Goal: Book appointment/travel/reservation

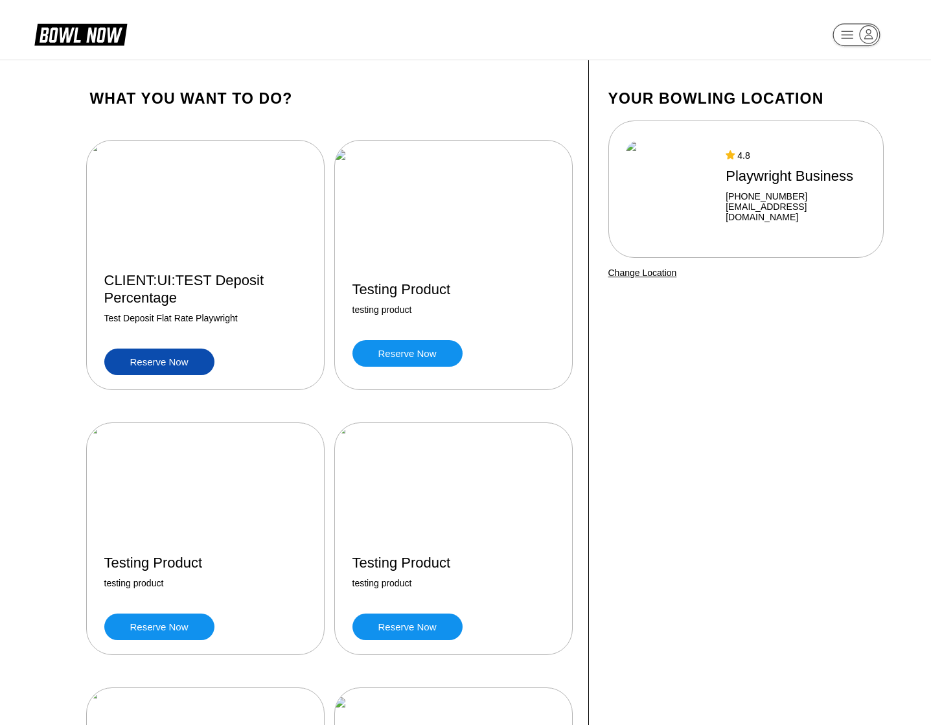
click at [161, 361] on link "Reserve now" at bounding box center [159, 361] width 110 height 27
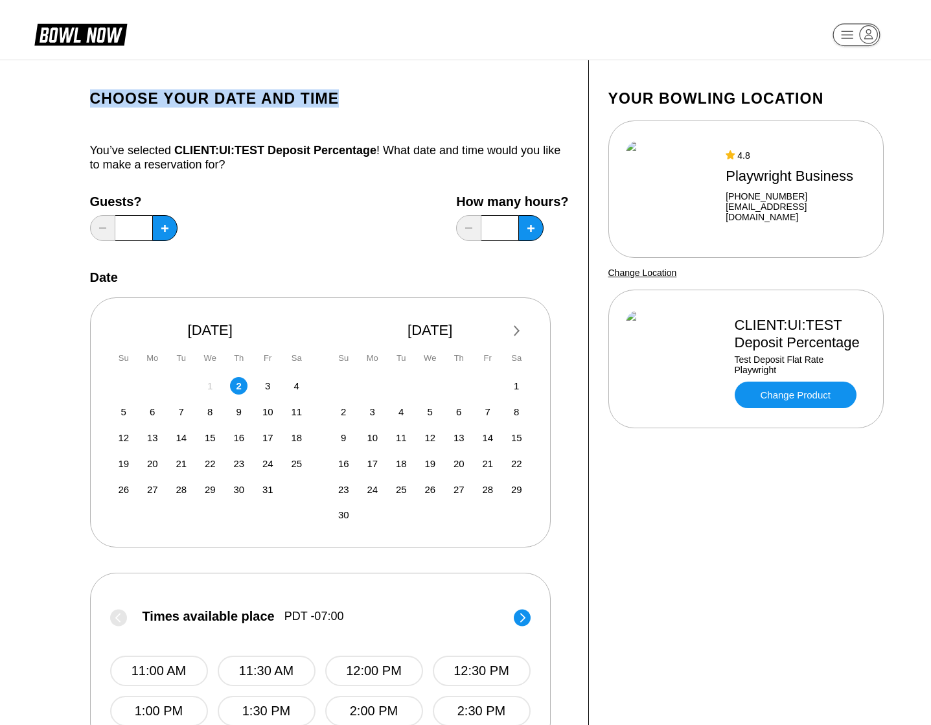
drag, startPoint x: 112, startPoint y: 98, endPoint x: 348, endPoint y: 97, distance: 236.4
click at [348, 97] on h1 "Choose your Date and time" at bounding box center [329, 98] width 479 height 18
copy h1 "Choose your Date and time"
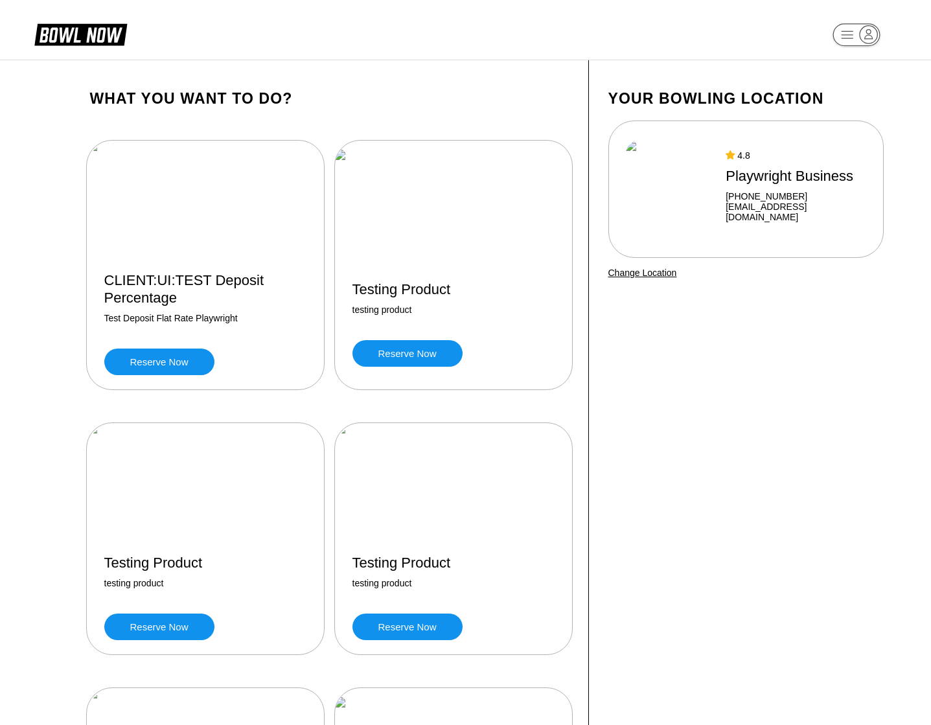
click at [156, 360] on link "Reserve now" at bounding box center [159, 361] width 110 height 27
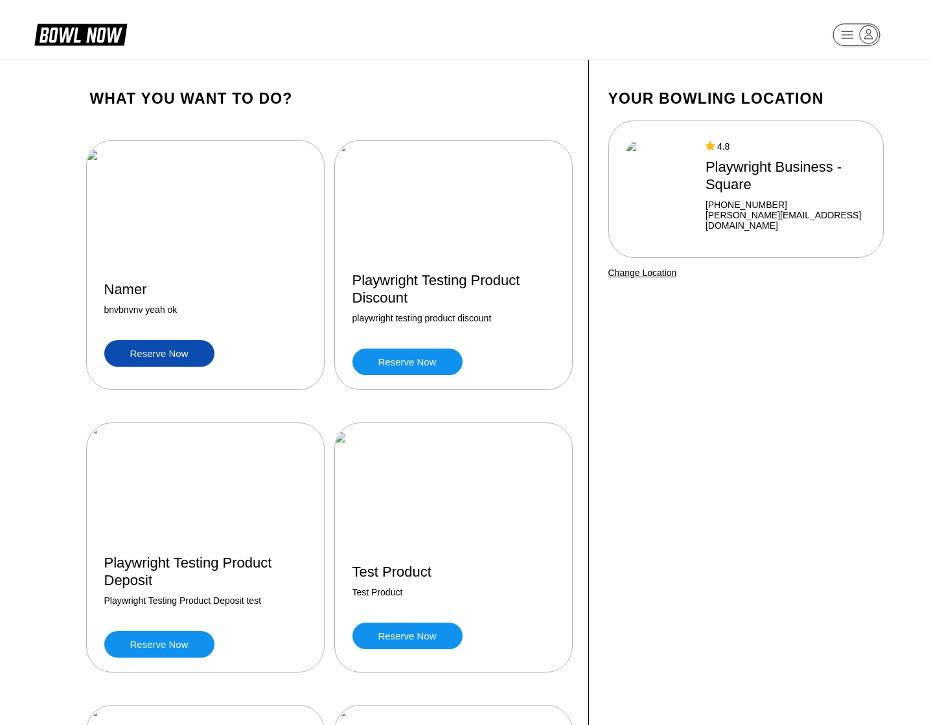
click at [193, 360] on link "Reserve now" at bounding box center [159, 353] width 110 height 27
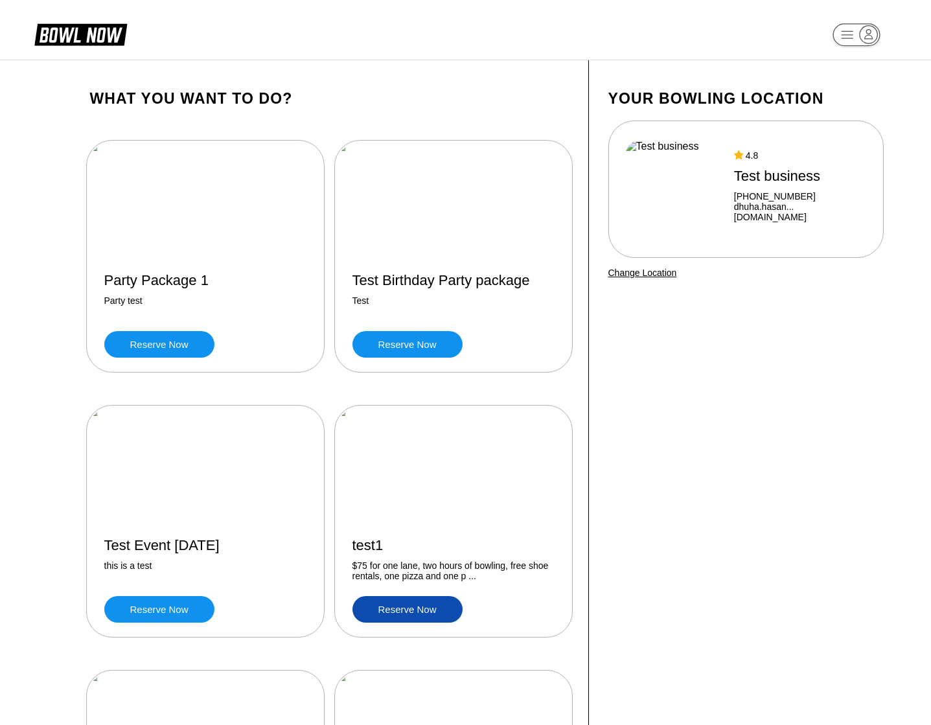
click at [433, 617] on link "Reserve now" at bounding box center [407, 609] width 110 height 27
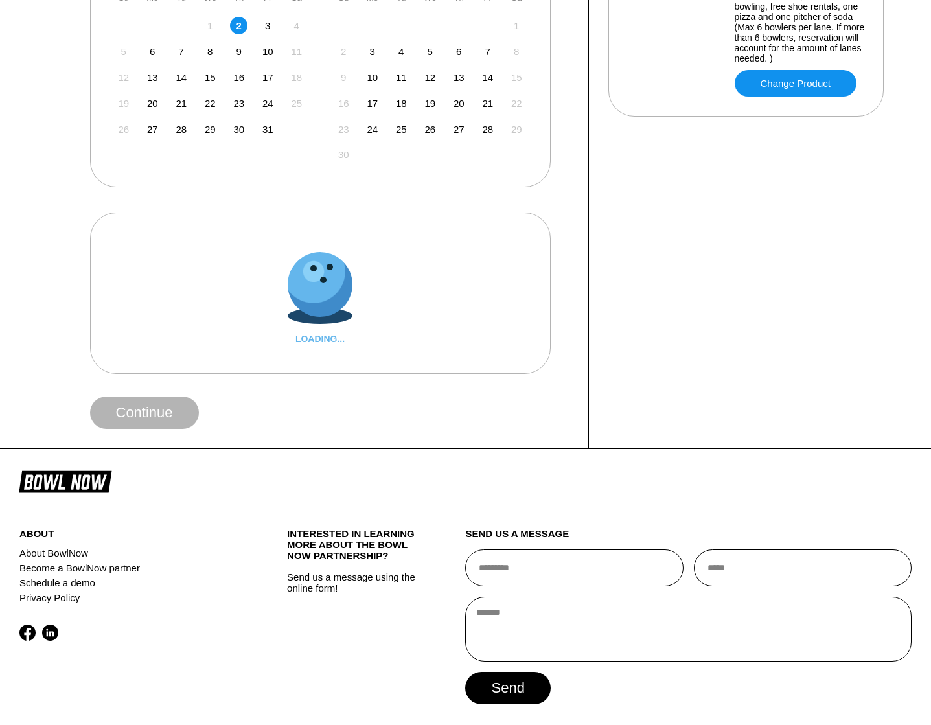
scroll to position [375, 0]
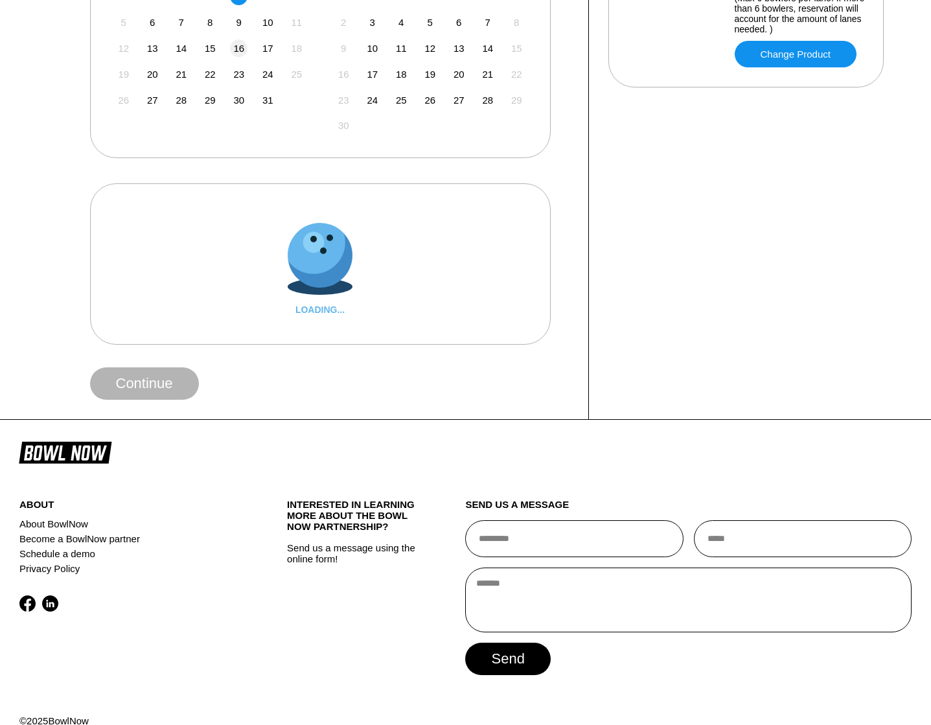
click at [239, 51] on div "16" at bounding box center [238, 48] width 17 height 17
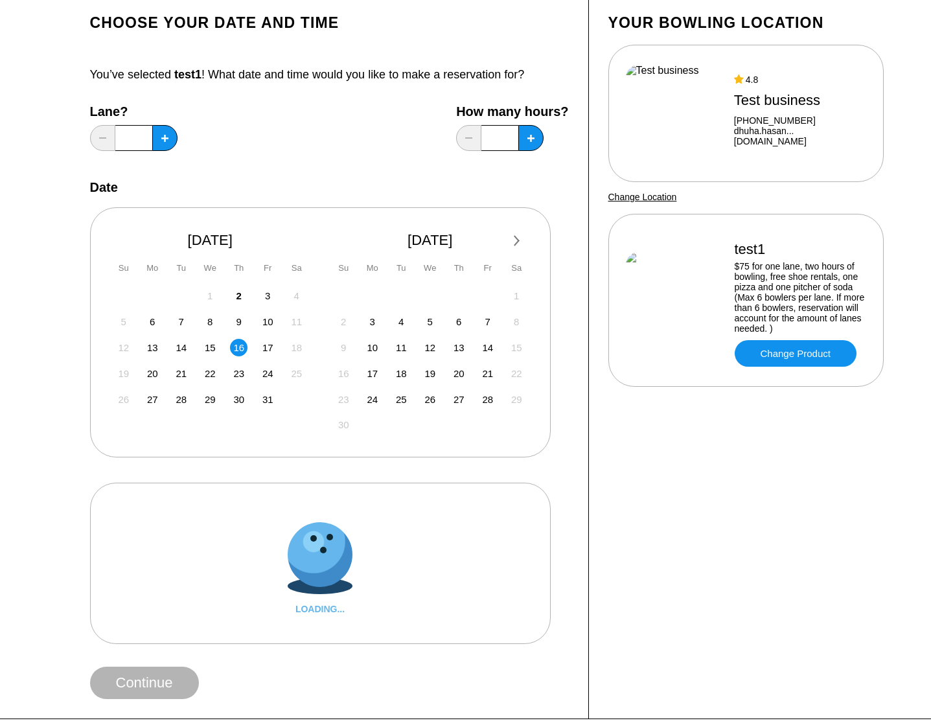
scroll to position [0, 0]
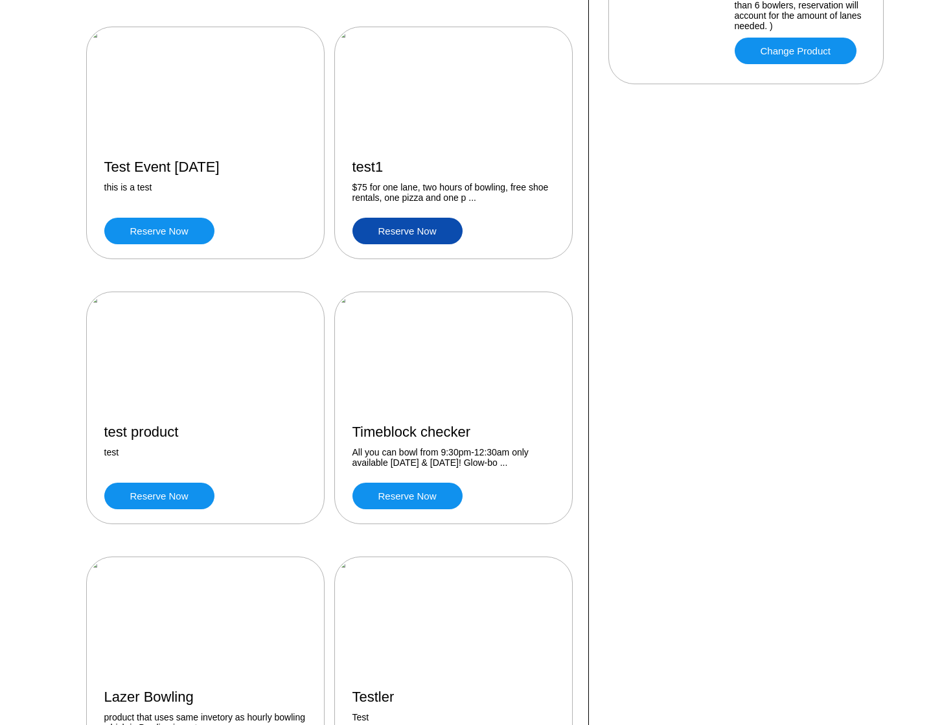
scroll to position [439, 0]
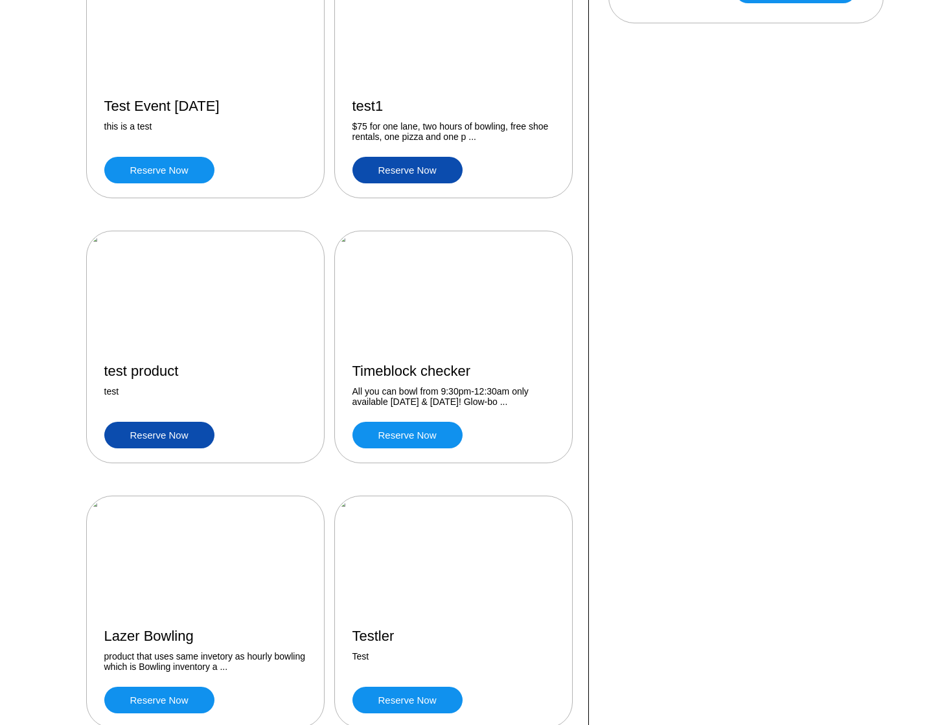
click at [152, 431] on link "Reserve now" at bounding box center [159, 435] width 110 height 27
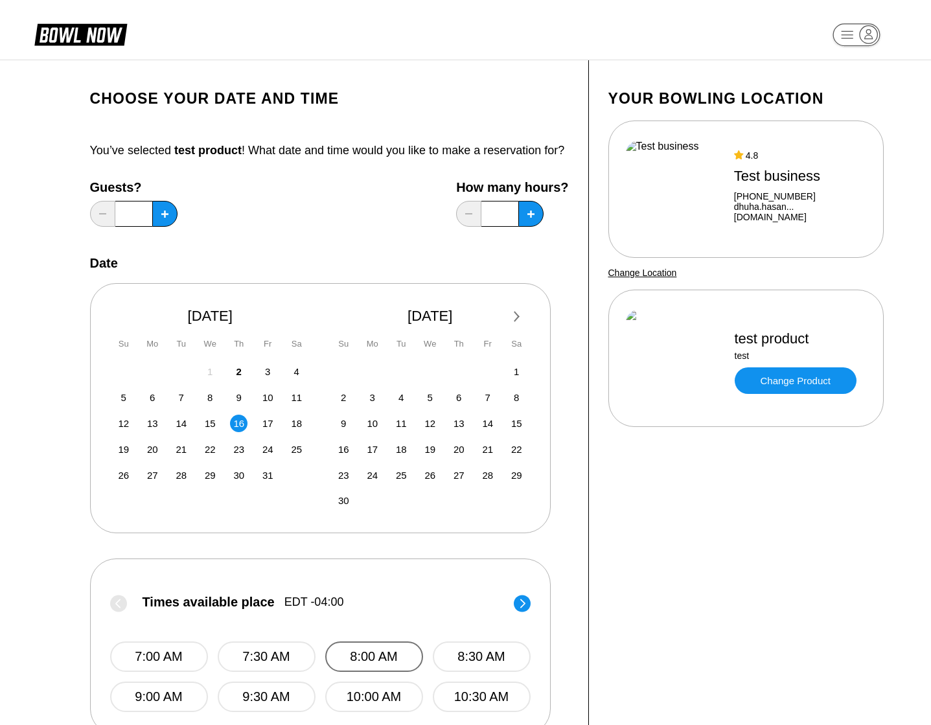
click at [362, 669] on button "8:00 AM" at bounding box center [374, 656] width 98 height 30
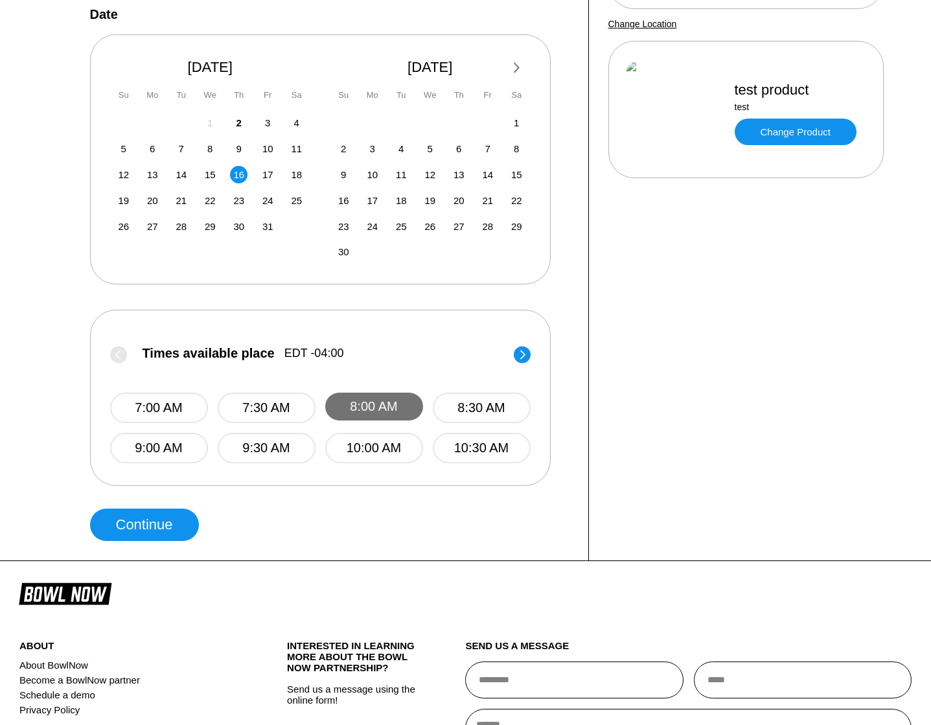
scroll to position [367, 0]
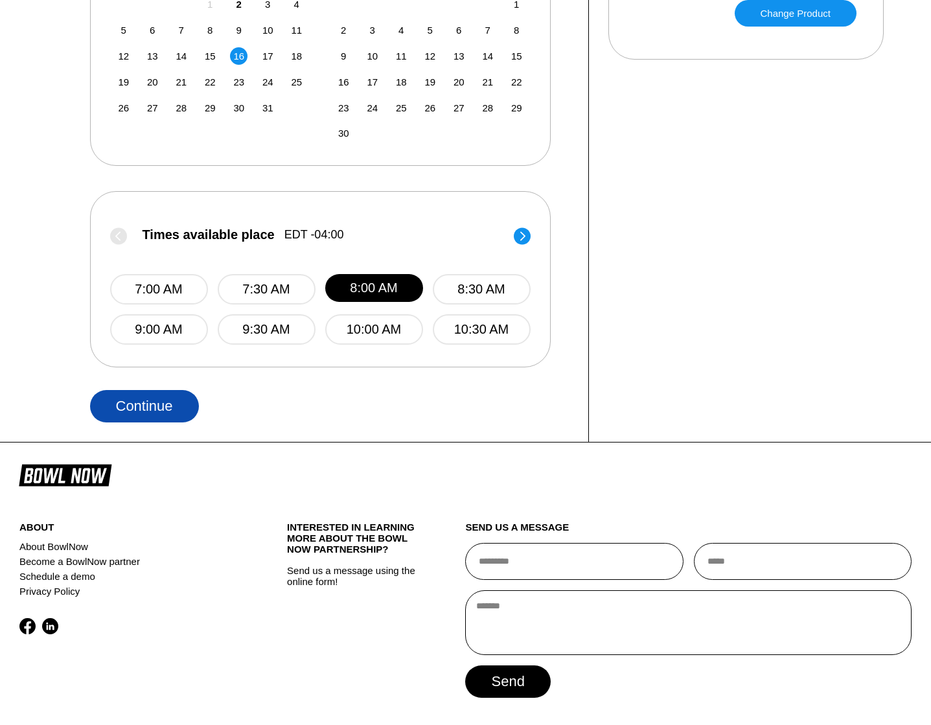
click at [182, 416] on button "Continue" at bounding box center [144, 406] width 109 height 32
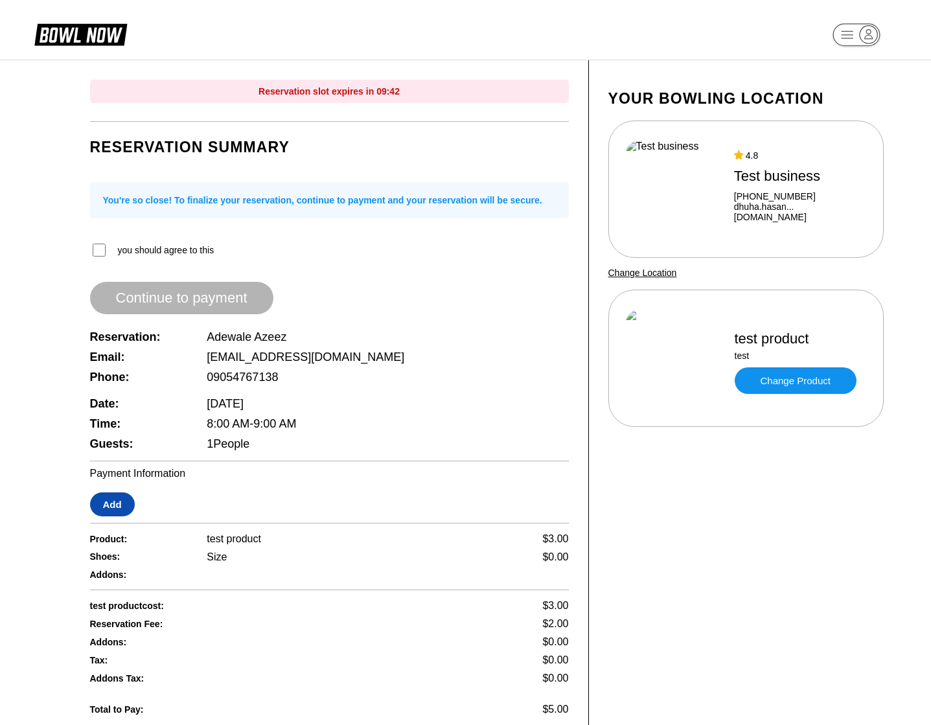
click at [103, 514] on button "Add" at bounding box center [112, 504] width 45 height 24
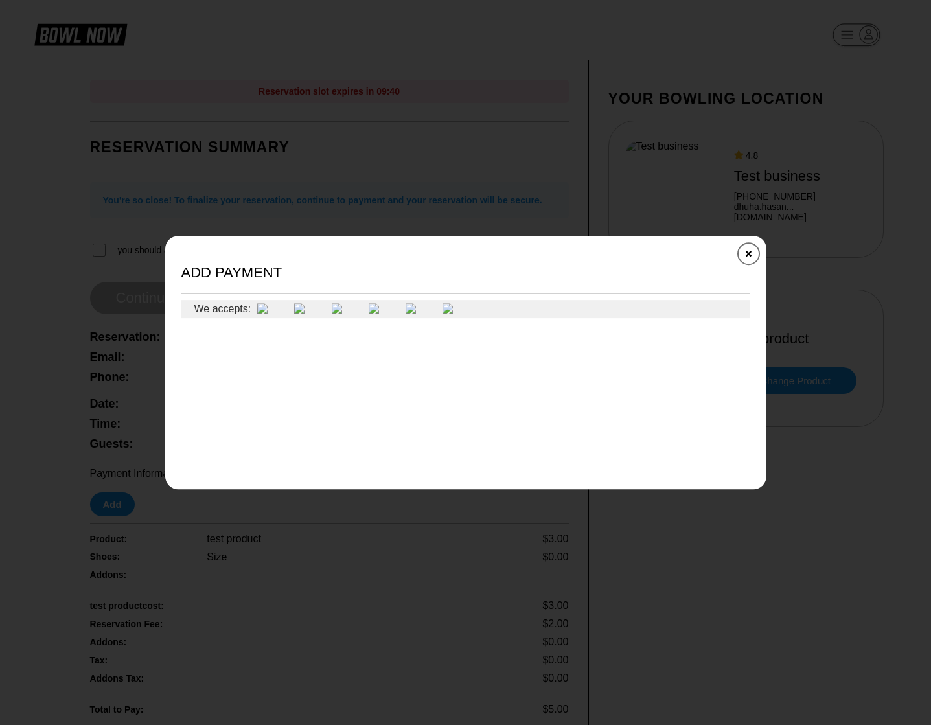
click at [747, 255] on icon "Close" at bounding box center [748, 253] width 10 height 10
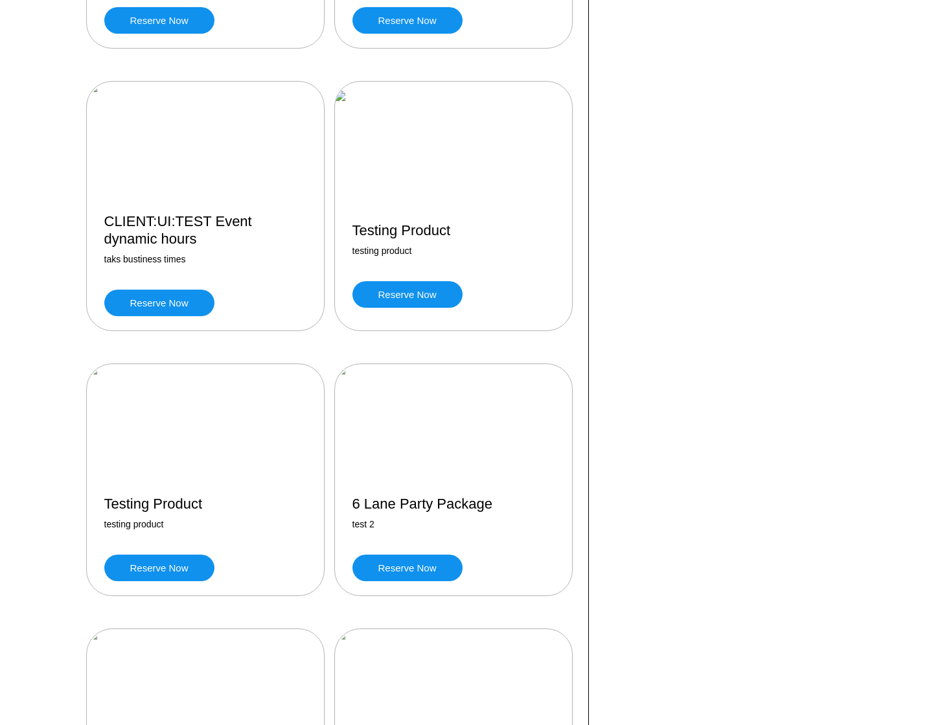
scroll to position [640, 0]
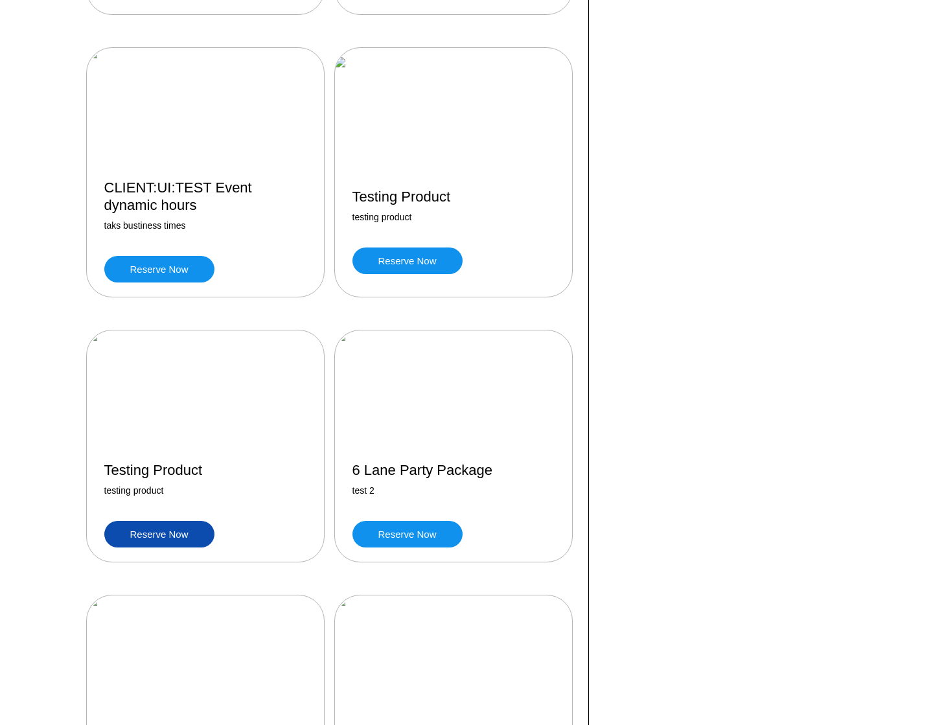
click at [135, 543] on link "Reserve now" at bounding box center [159, 534] width 110 height 27
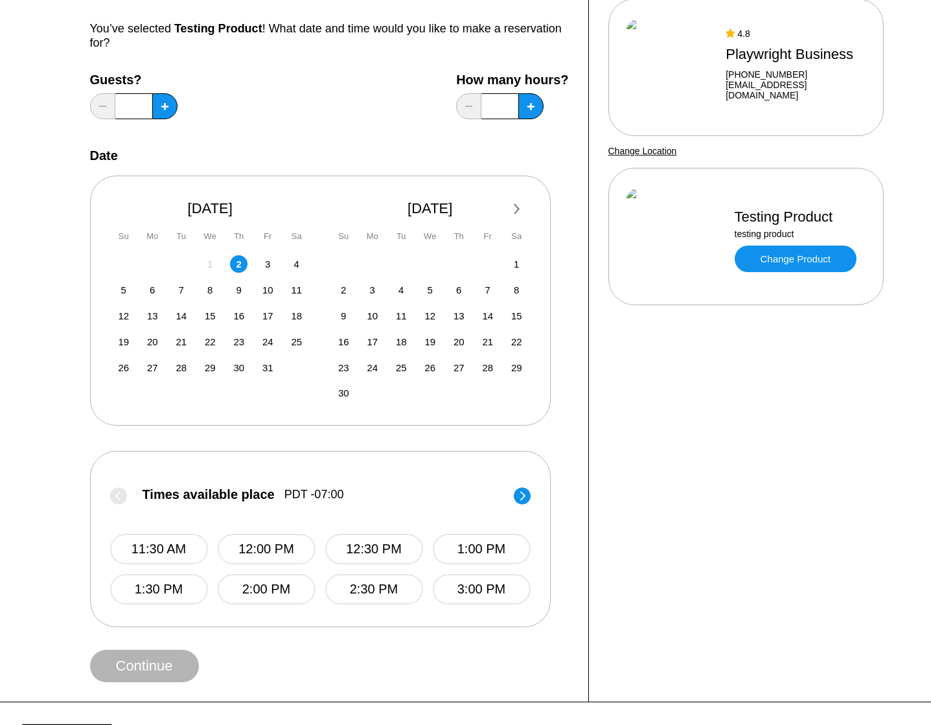
scroll to position [323, 0]
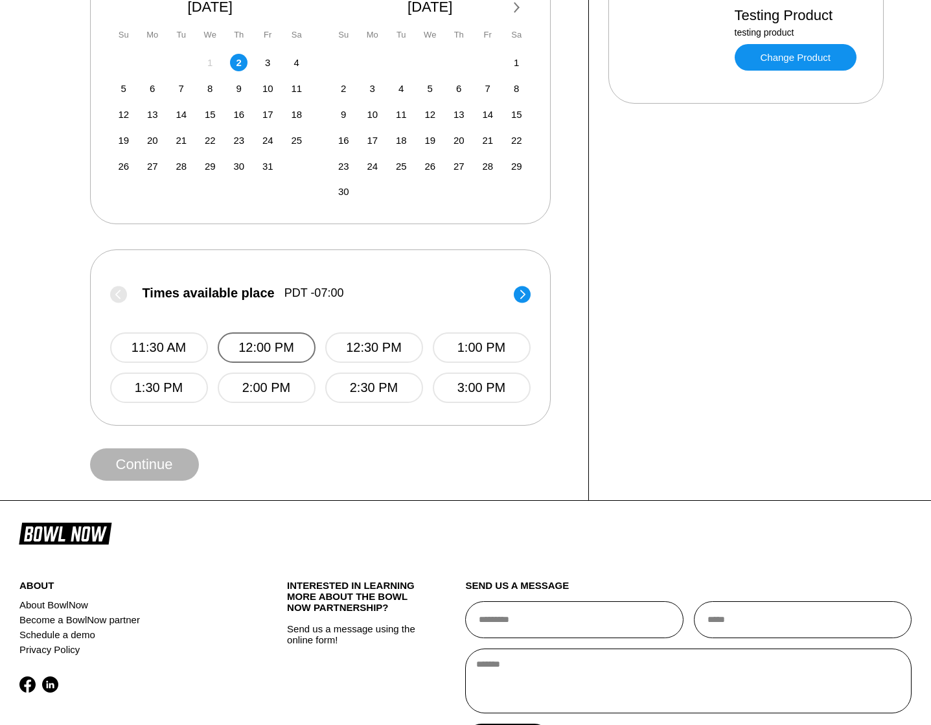
click at [283, 350] on button "12:00 PM" at bounding box center [267, 347] width 98 height 30
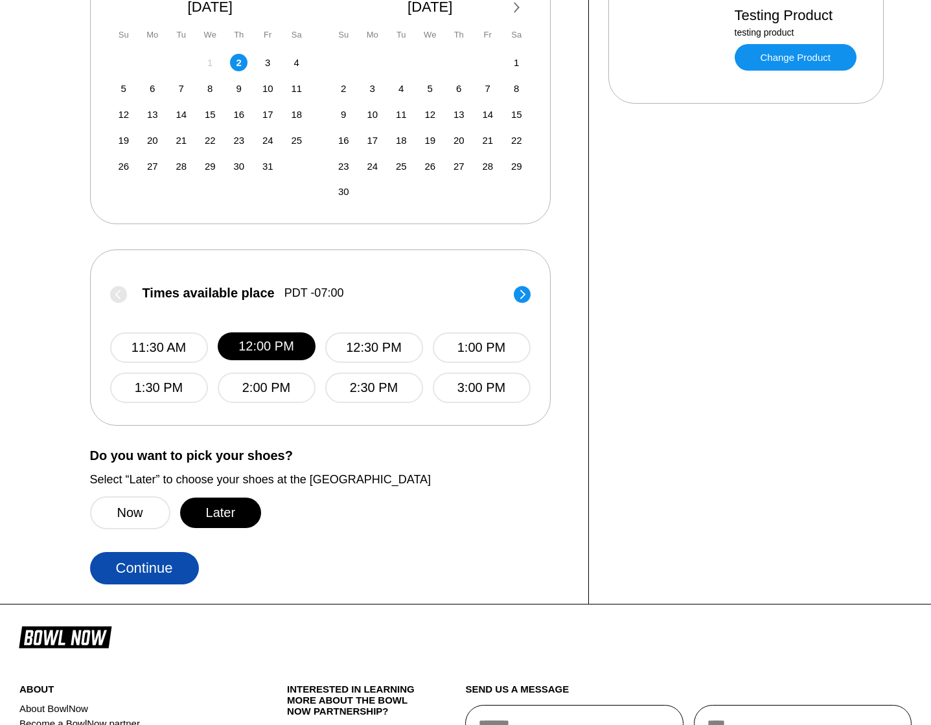
click at [151, 561] on button "Continue" at bounding box center [144, 568] width 109 height 32
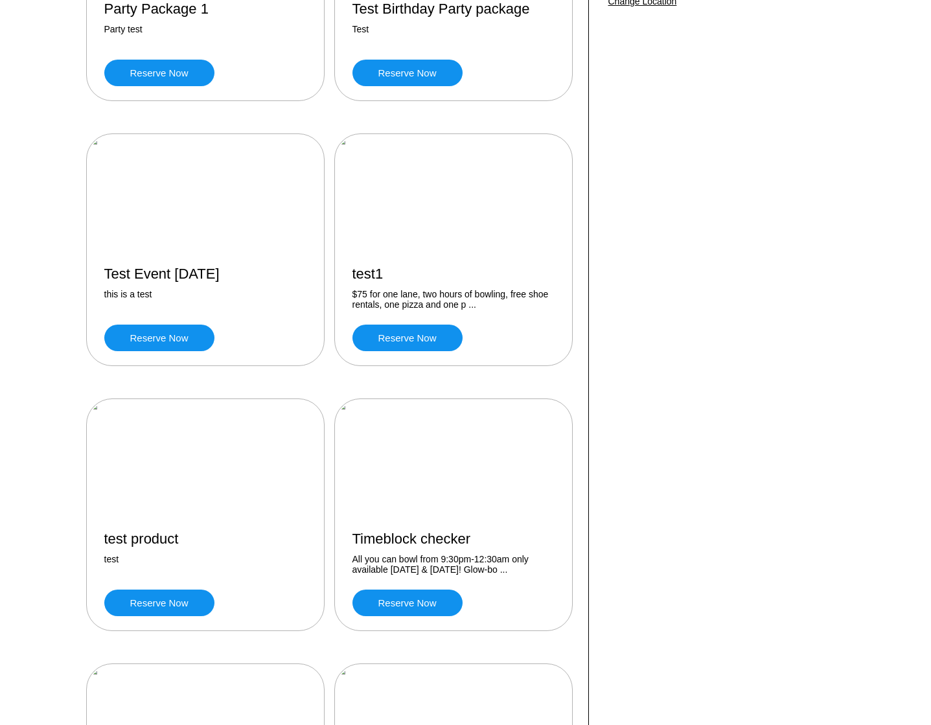
scroll to position [293, 0]
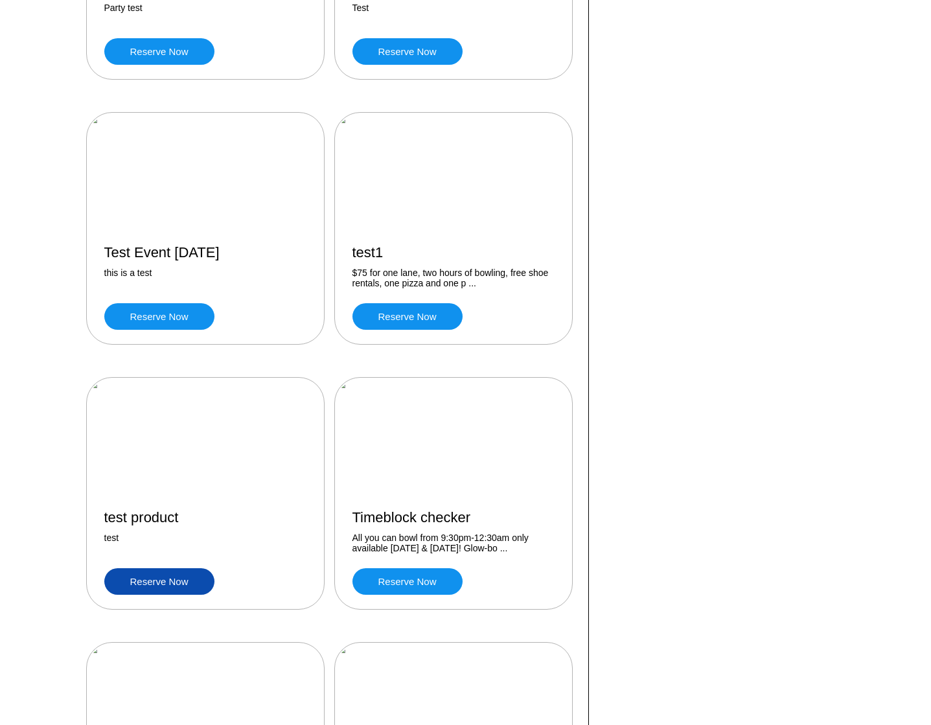
click at [154, 575] on link "Reserve now" at bounding box center [159, 581] width 110 height 27
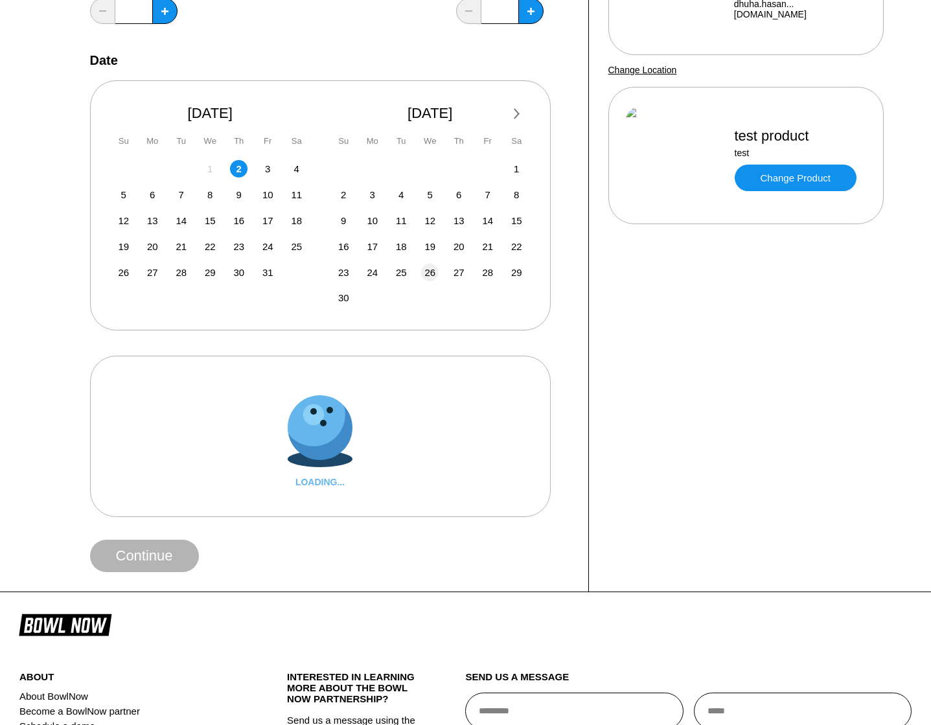
scroll to position [251, 0]
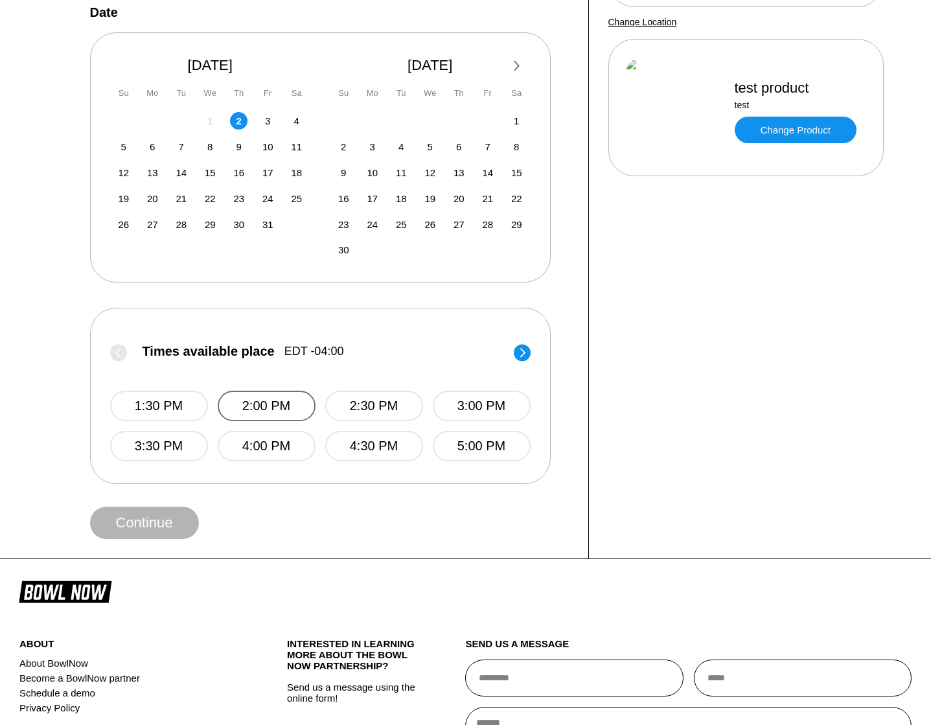
click at [304, 421] on button "2:00 PM" at bounding box center [267, 406] width 98 height 30
click at [180, 534] on button "Continue" at bounding box center [144, 523] width 109 height 32
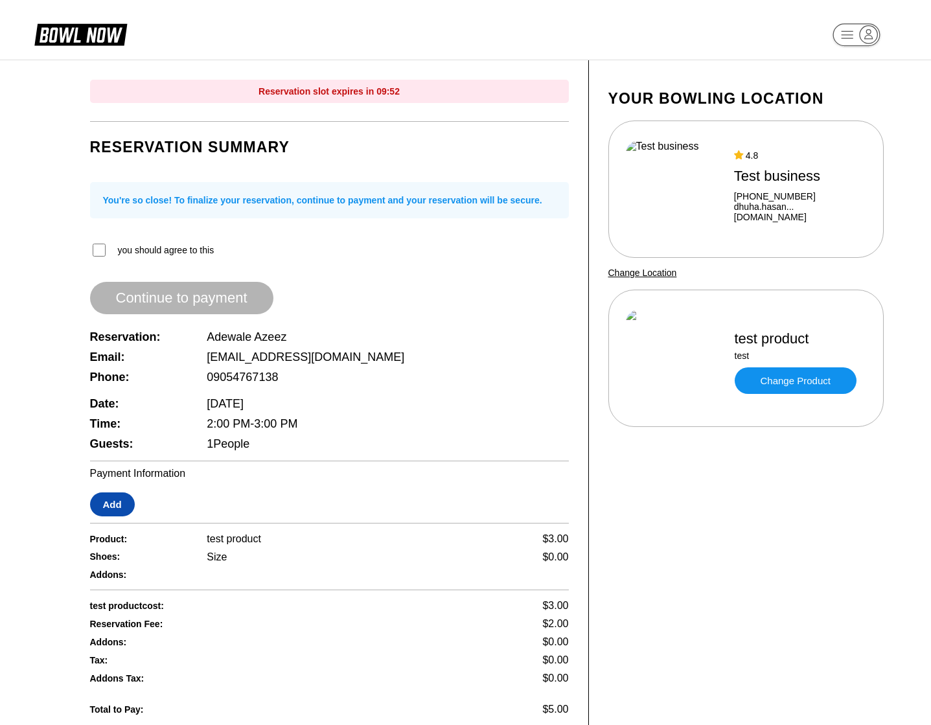
click at [106, 505] on button "Add" at bounding box center [112, 504] width 45 height 24
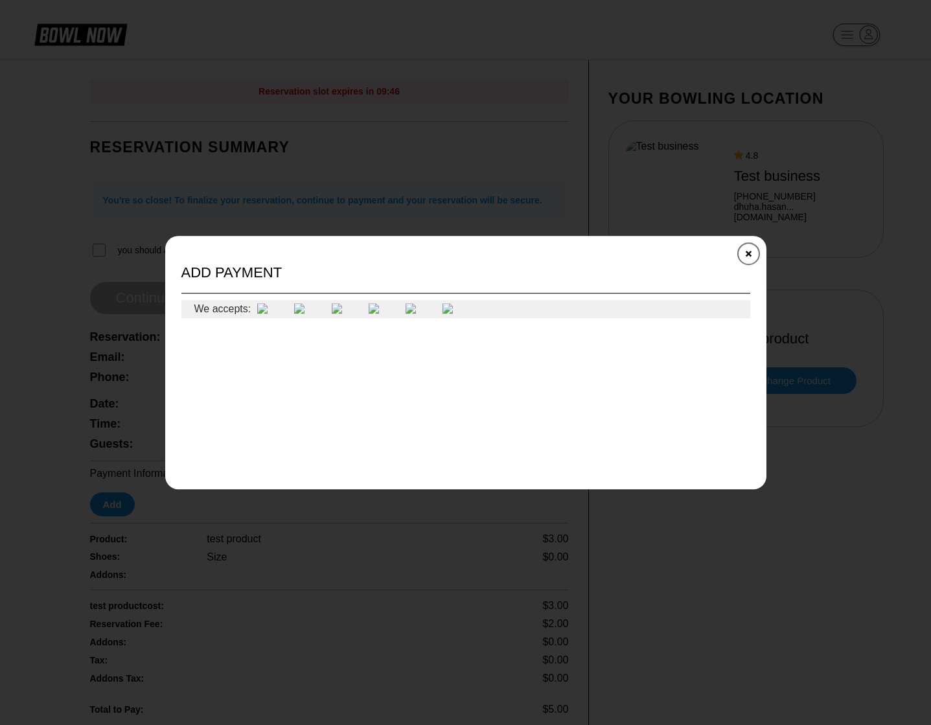
click at [740, 262] on button "Close" at bounding box center [748, 253] width 32 height 32
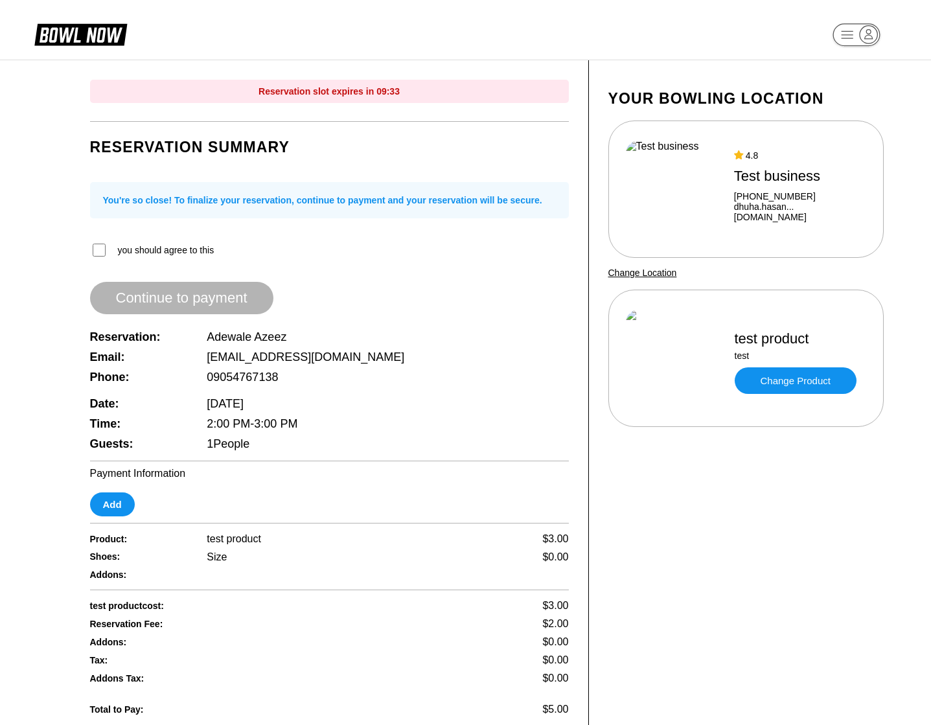
scroll to position [251, 0]
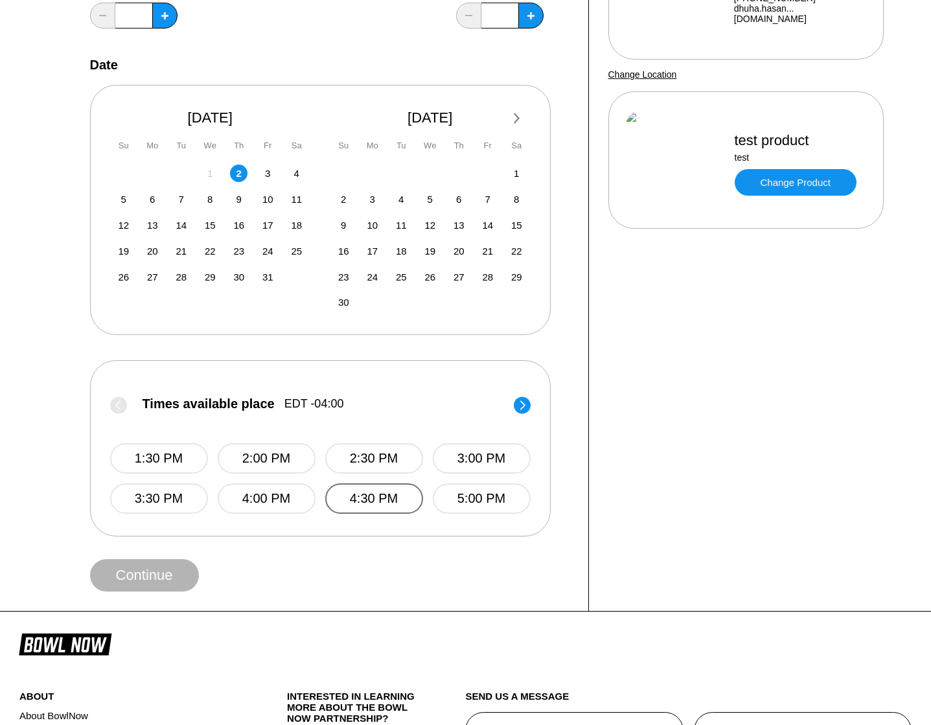
scroll to position [209, 0]
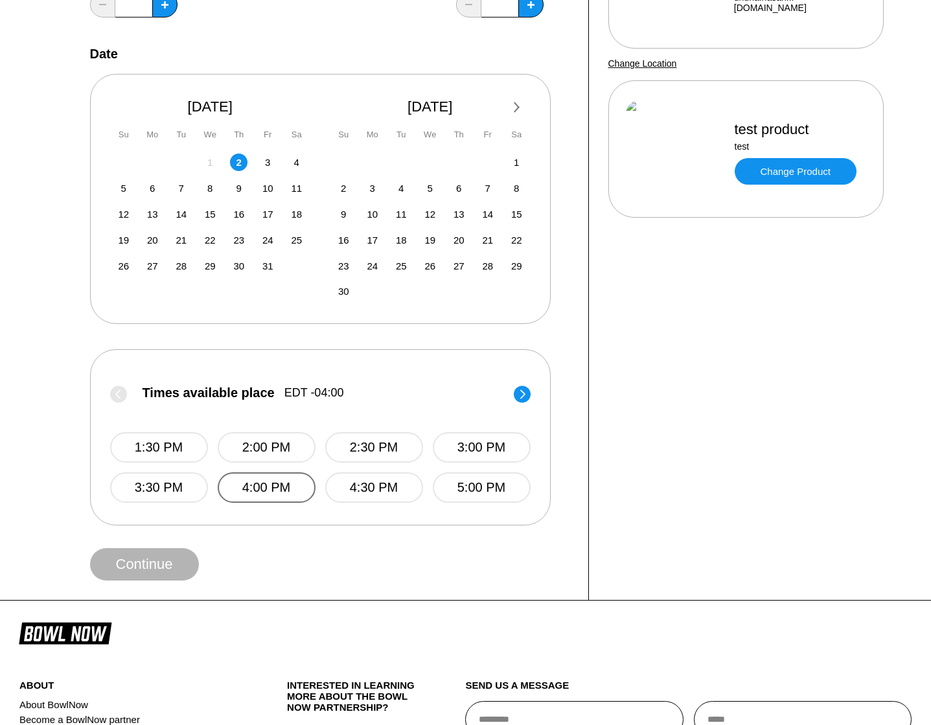
click at [283, 497] on button "4:00 PM" at bounding box center [267, 487] width 98 height 30
click at [155, 580] on button "Continue" at bounding box center [144, 564] width 109 height 32
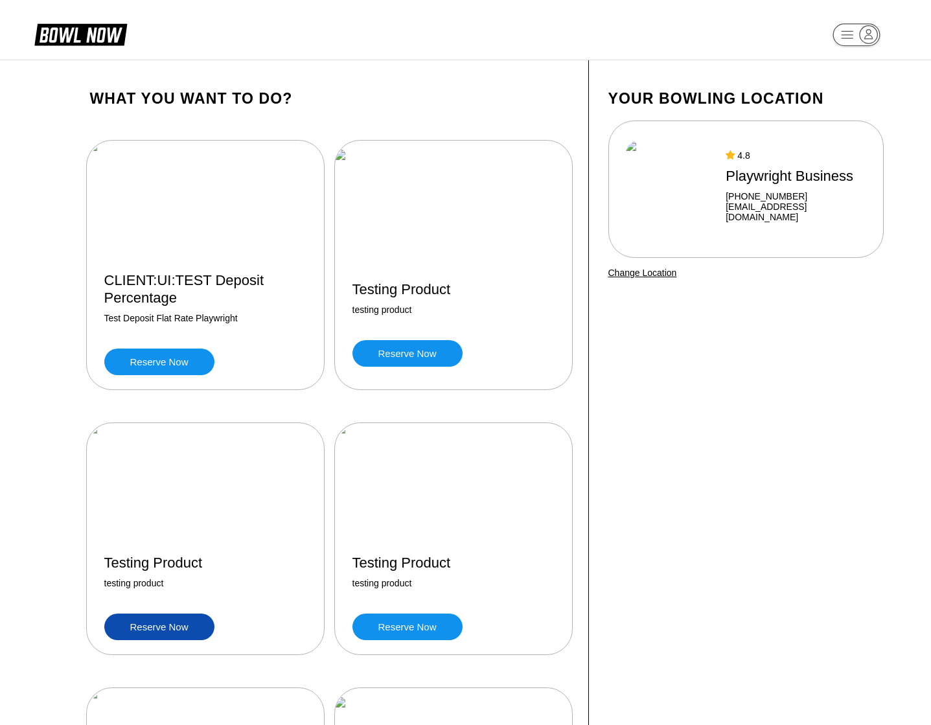
click at [181, 637] on link "Reserve now" at bounding box center [159, 626] width 110 height 27
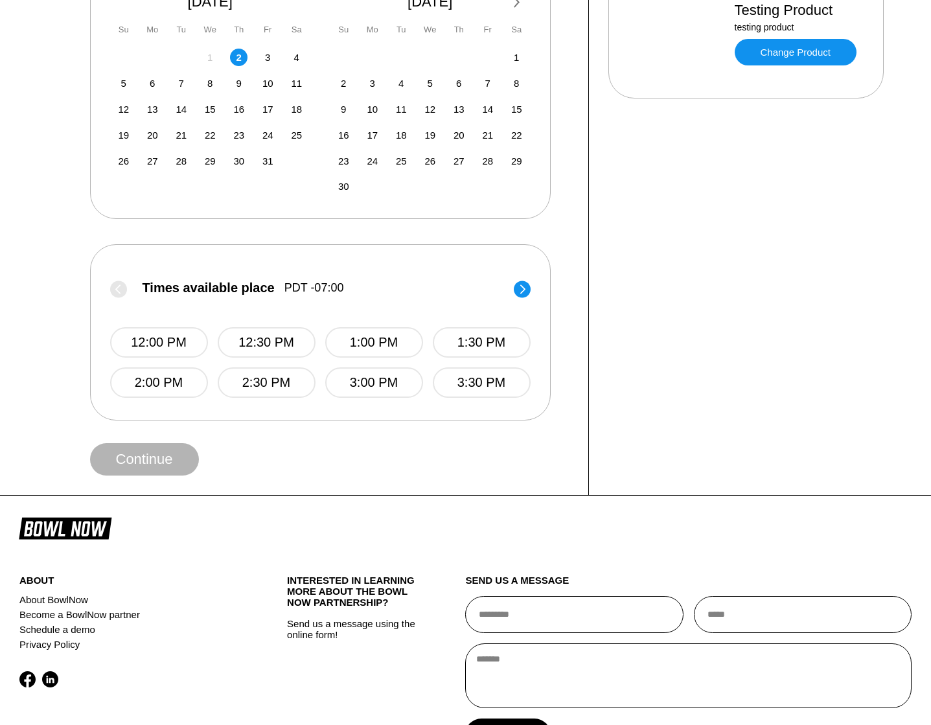
scroll to position [384, 0]
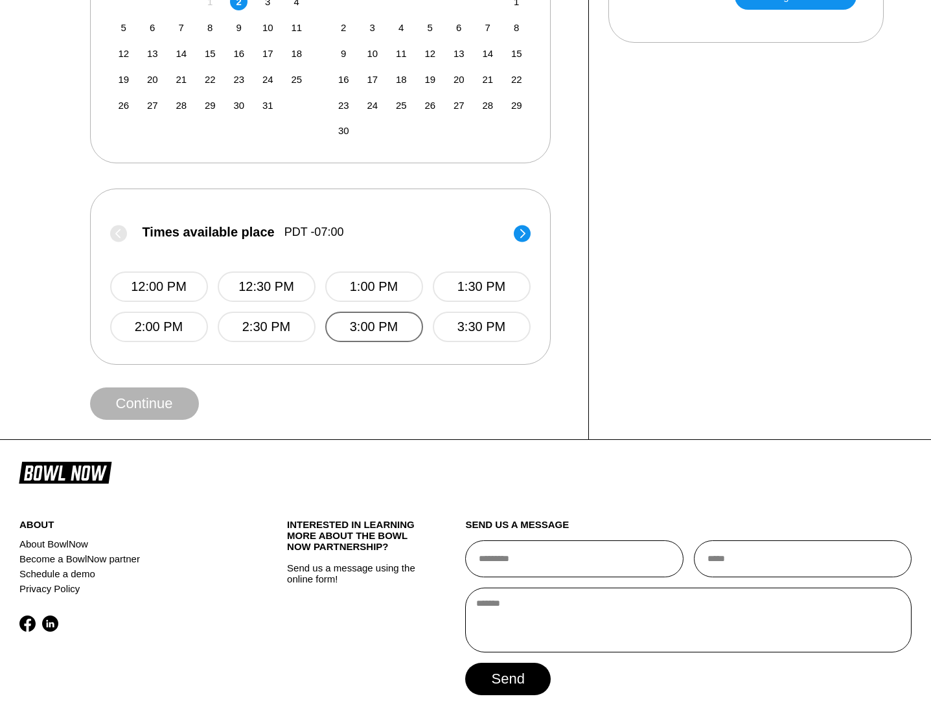
click at [369, 312] on button "3:00 PM" at bounding box center [374, 327] width 98 height 30
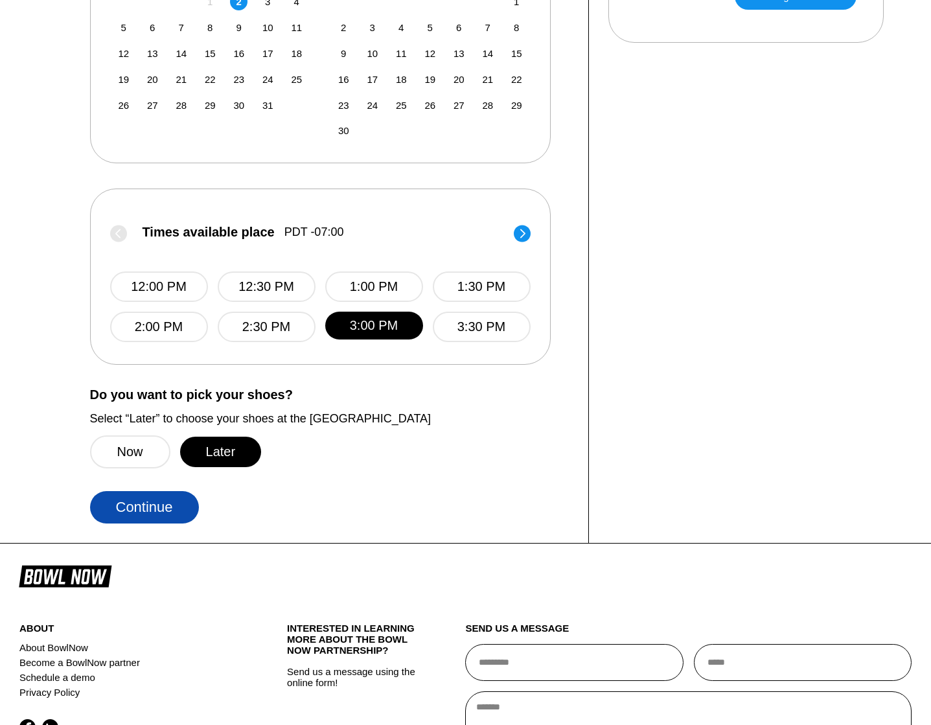
click at [174, 500] on button "Continue" at bounding box center [144, 507] width 109 height 32
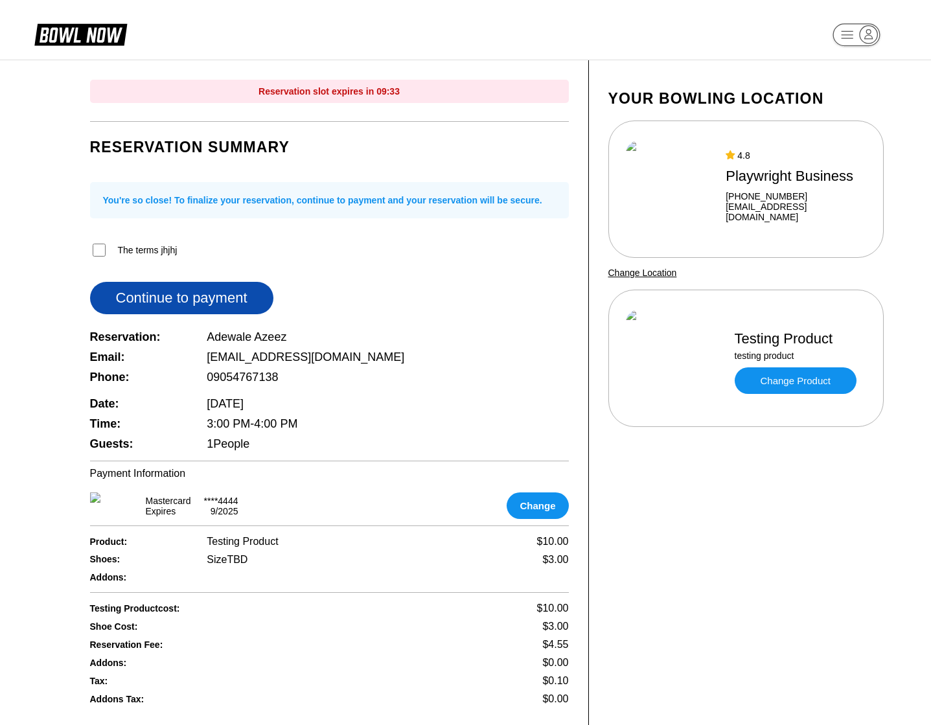
click at [154, 291] on button "Continue to payment" at bounding box center [181, 298] width 183 height 32
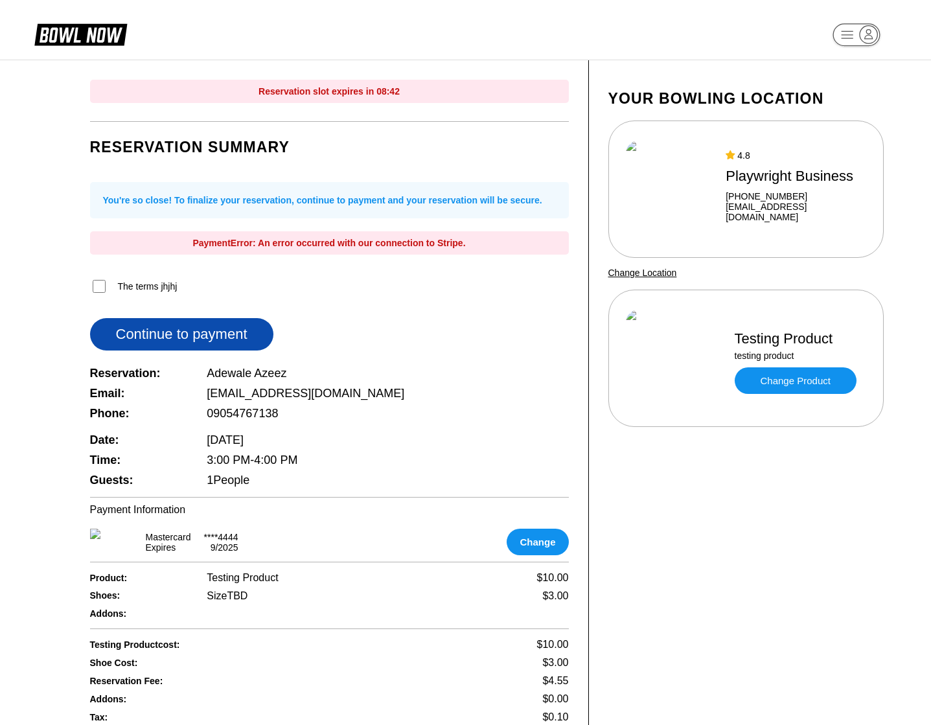
click at [234, 338] on button "Continue to payment" at bounding box center [181, 334] width 183 height 32
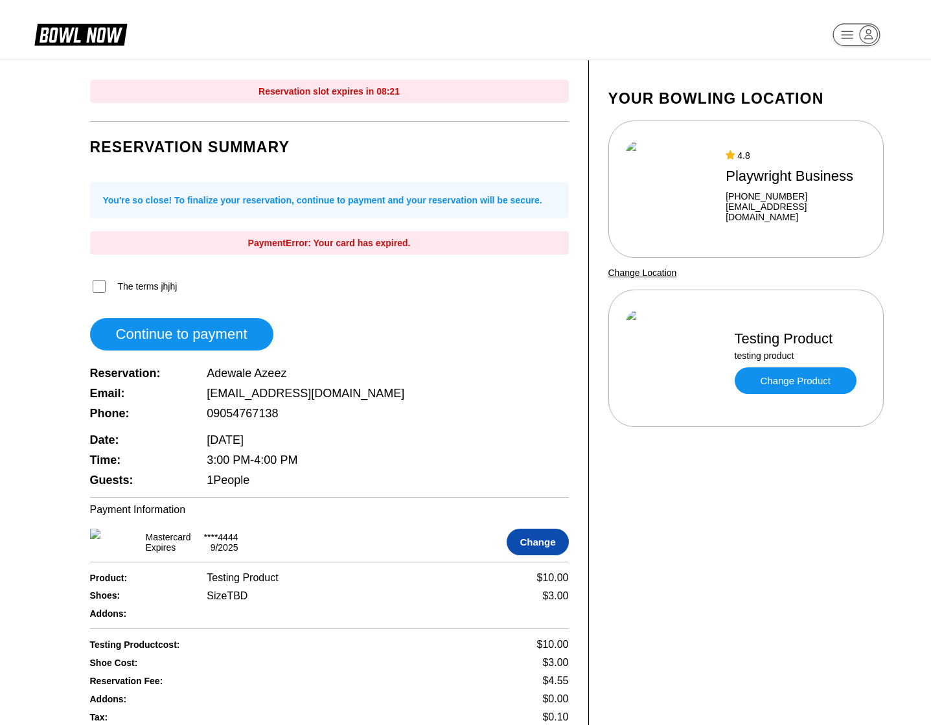
click at [520, 545] on button "Change" at bounding box center [538, 542] width 62 height 27
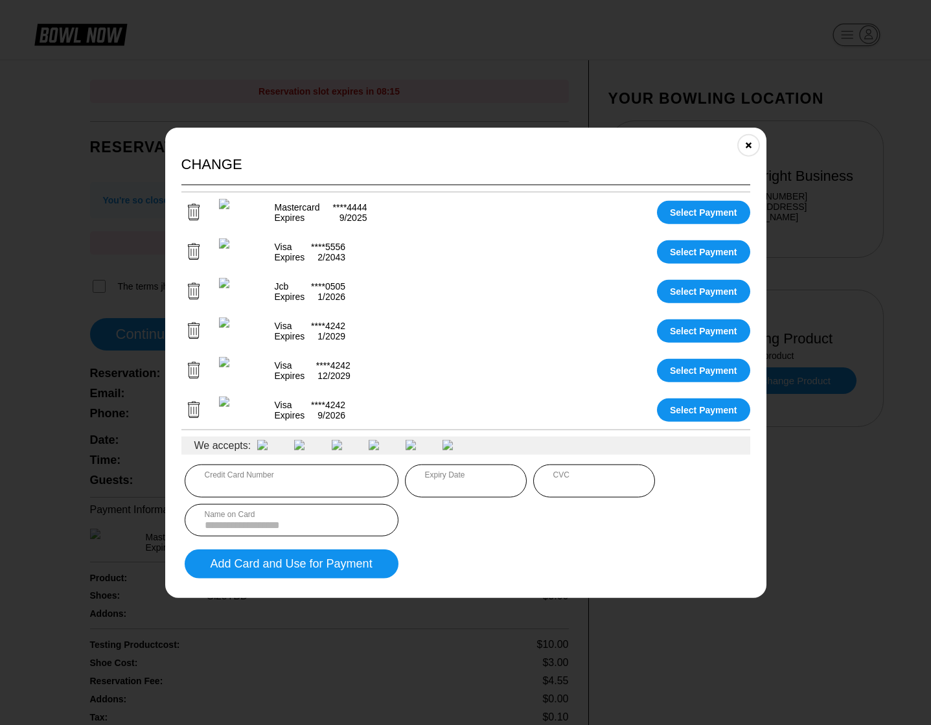
click at [191, 203] on icon at bounding box center [194, 211] width 12 height 17
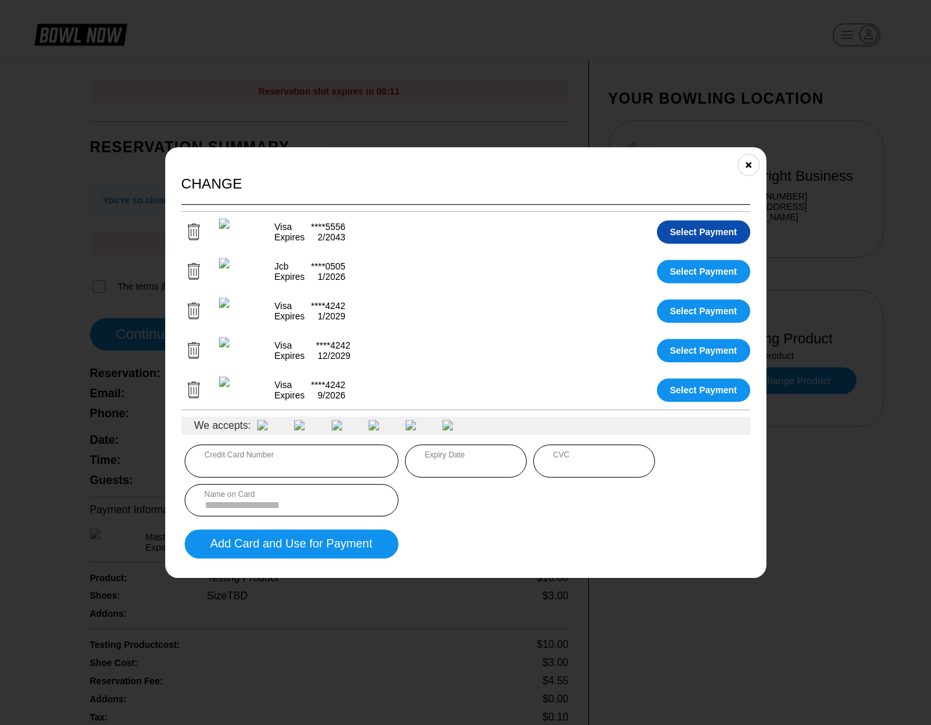
click at [702, 226] on button "Select Payment" at bounding box center [703, 231] width 93 height 23
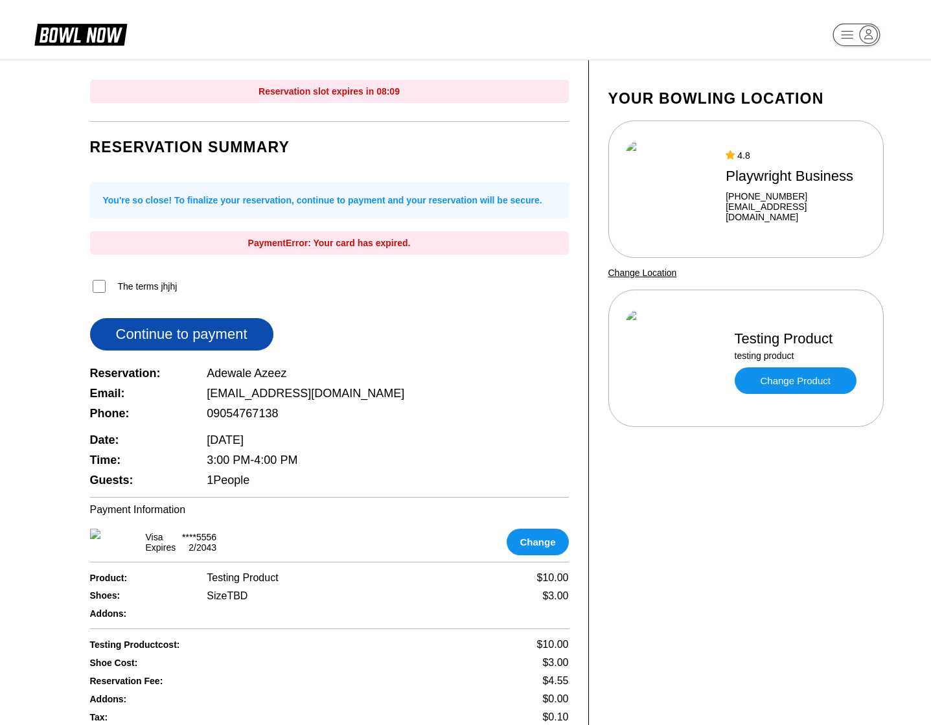
click at [211, 343] on button "Continue to payment" at bounding box center [181, 334] width 183 height 32
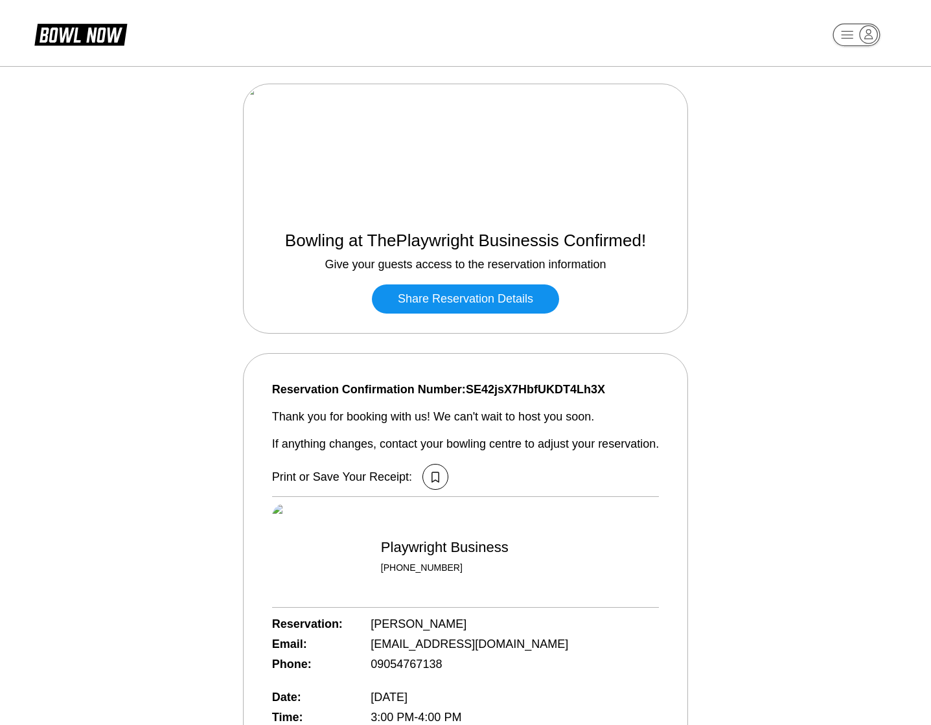
scroll to position [34, 0]
